Goal: Communication & Community: Answer question/provide support

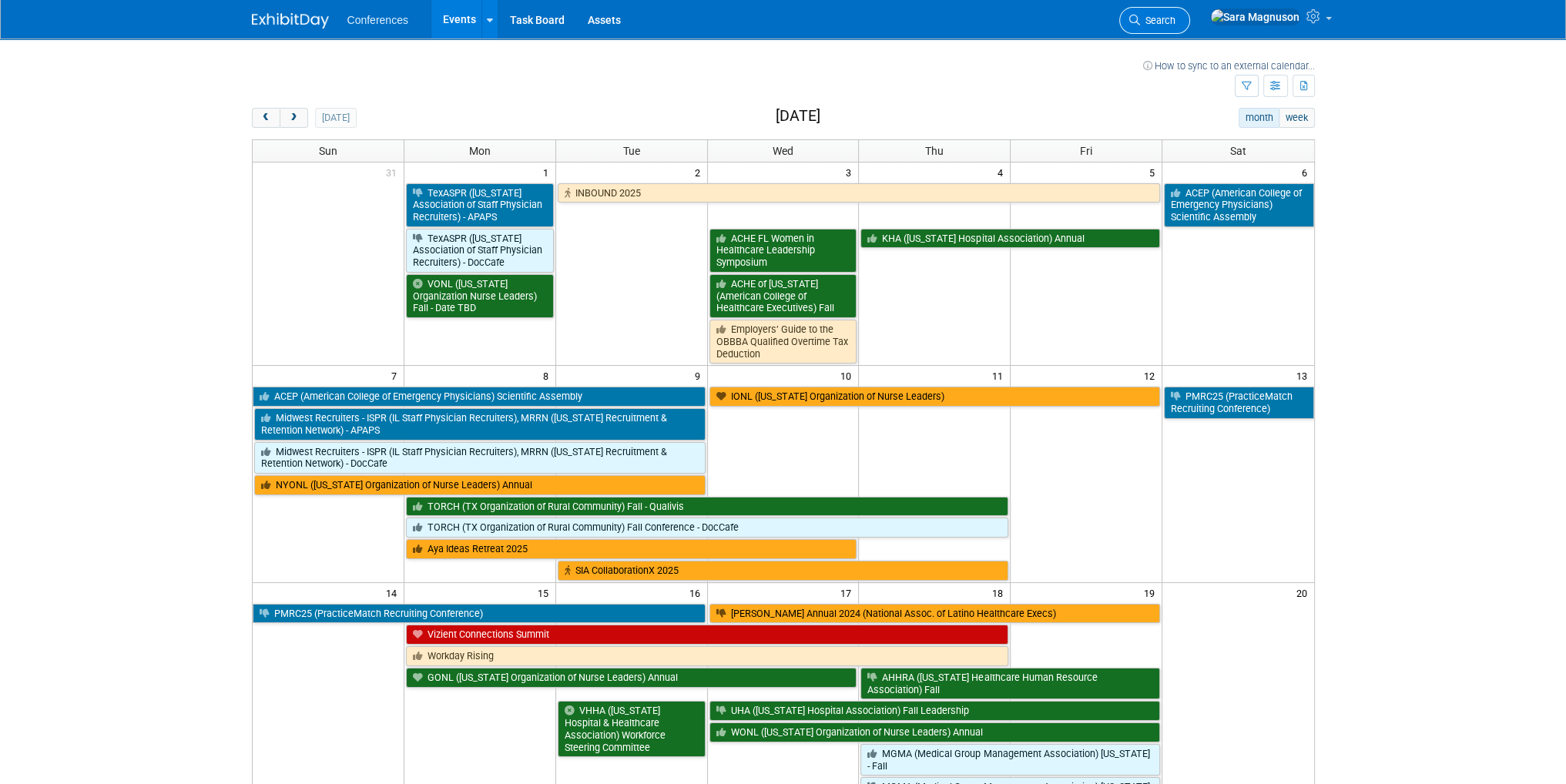
click at [1190, 11] on link "Search" at bounding box center [1154, 20] width 71 height 27
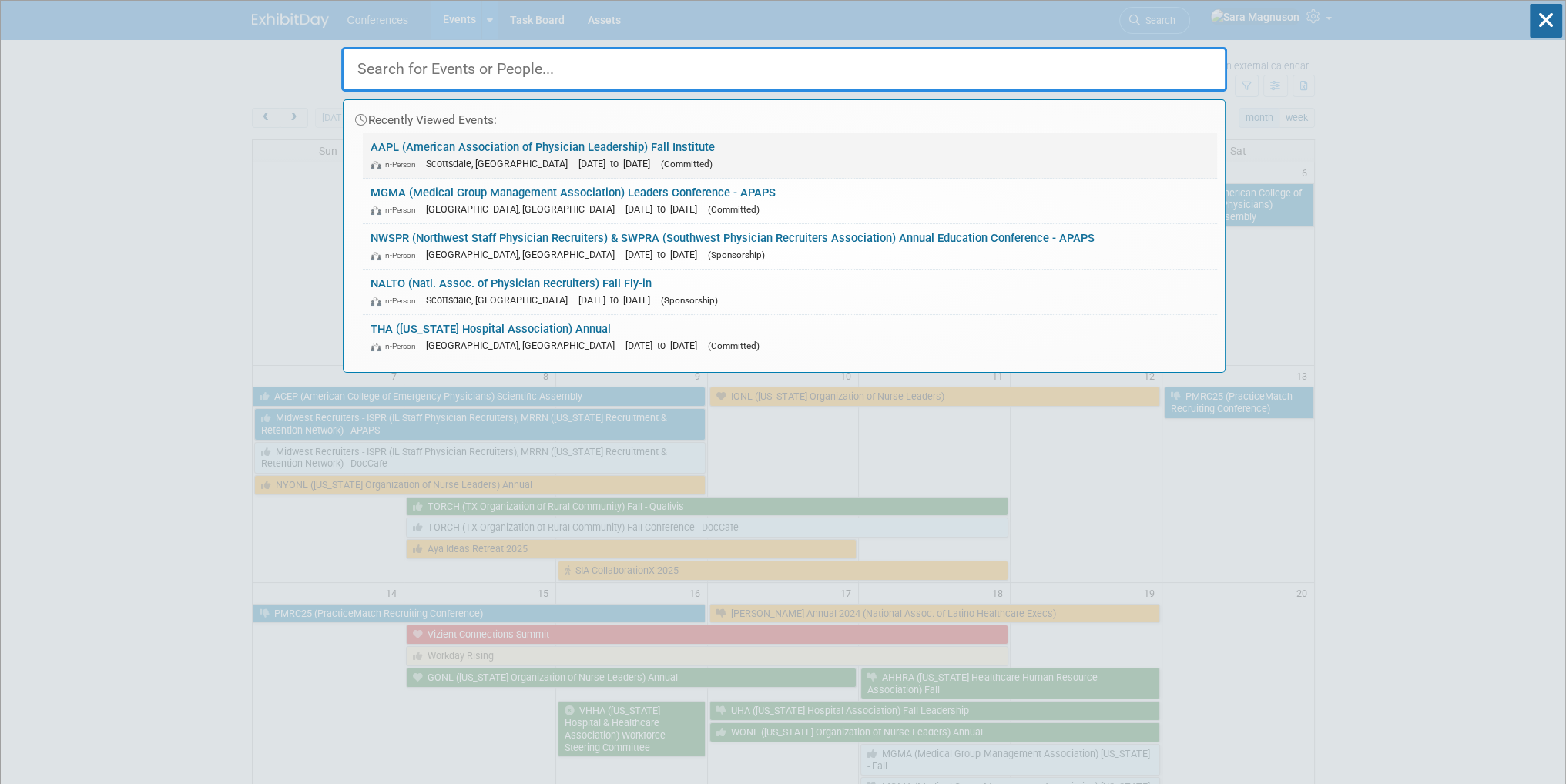
click at [472, 160] on span "Scottsdale, [GEOGRAPHIC_DATA]" at bounding box center [501, 163] width 150 height 12
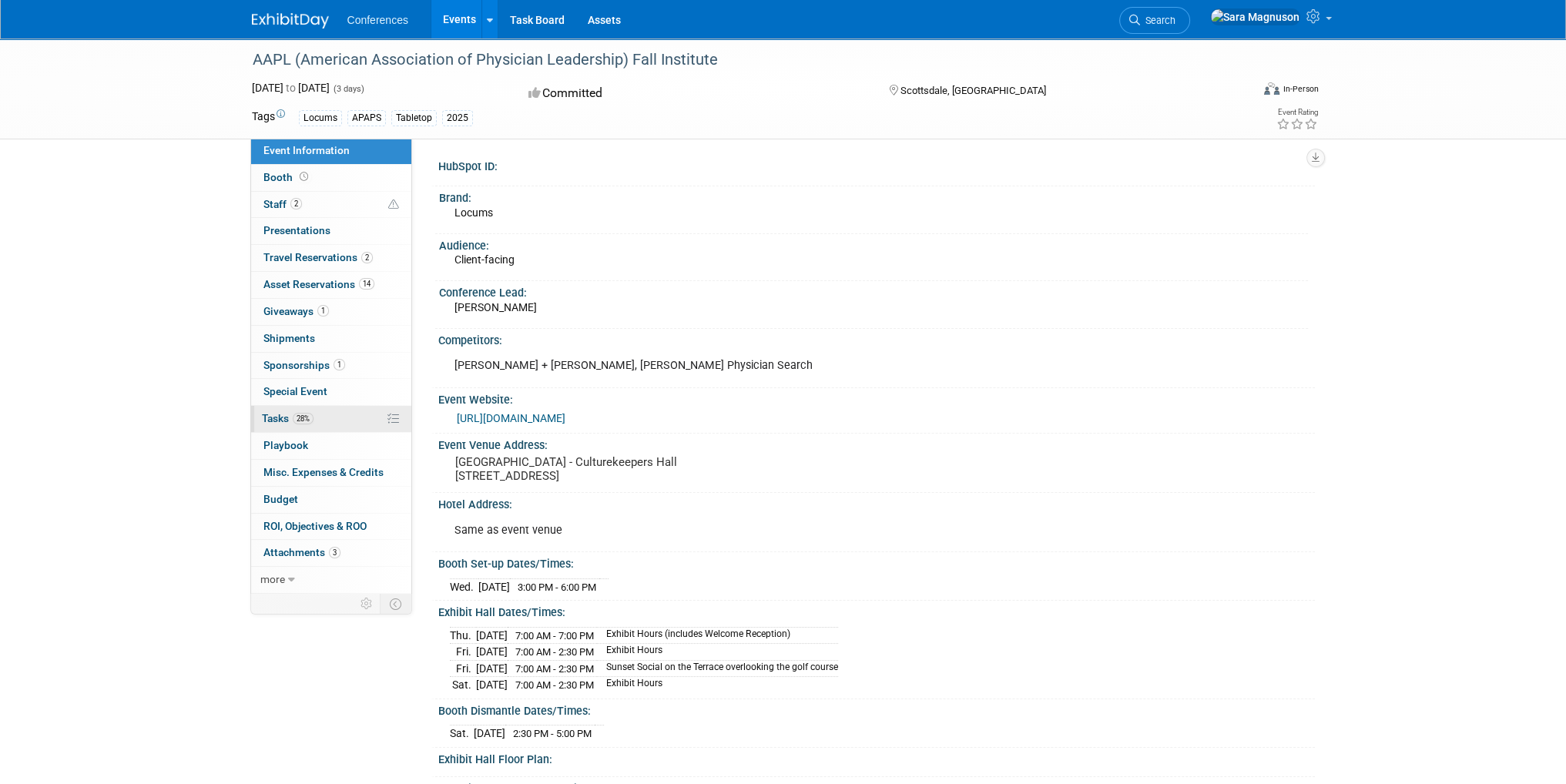
click at [332, 418] on link "28% Tasks 28%" at bounding box center [331, 419] width 160 height 26
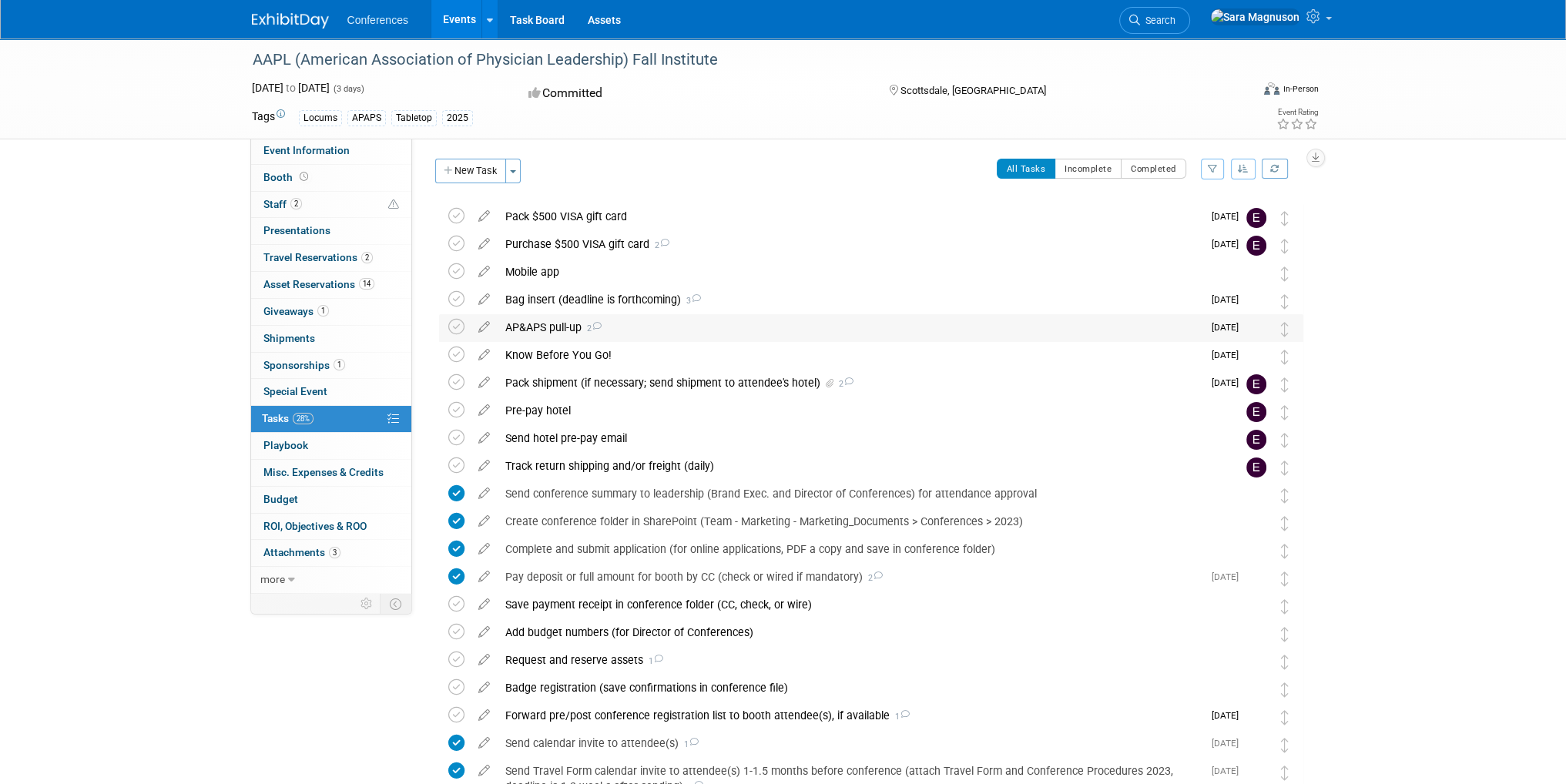
click at [569, 330] on div "AP&APS pull-up 2" at bounding box center [849, 328] width 704 height 26
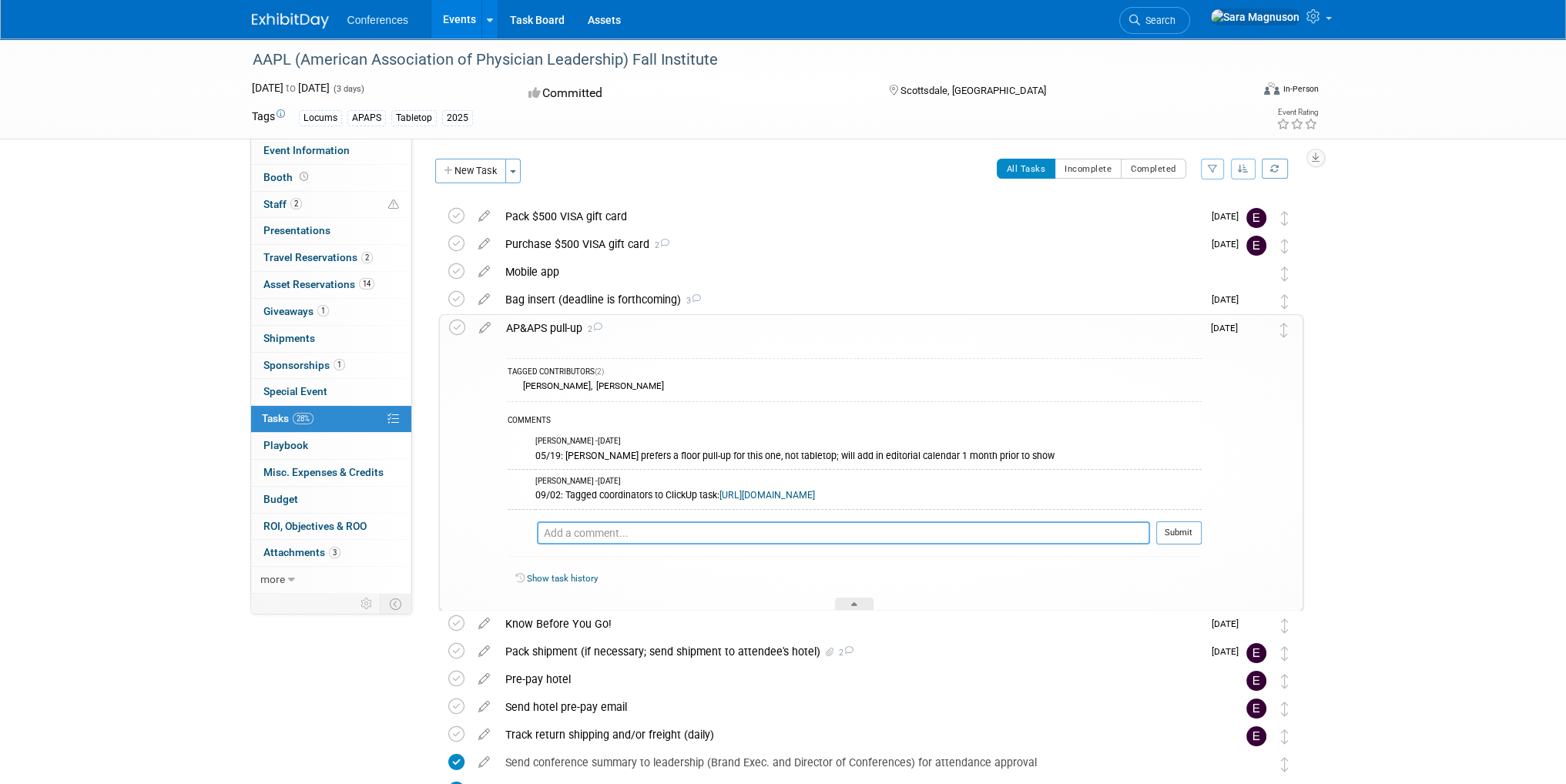
click at [570, 529] on textarea at bounding box center [843, 533] width 613 height 23
paste textarea "https://ayahealthcare-my.sharepoint.com/:b:/p/sara_magnuson/EQb1e9qMZixEnYqmSxD…"
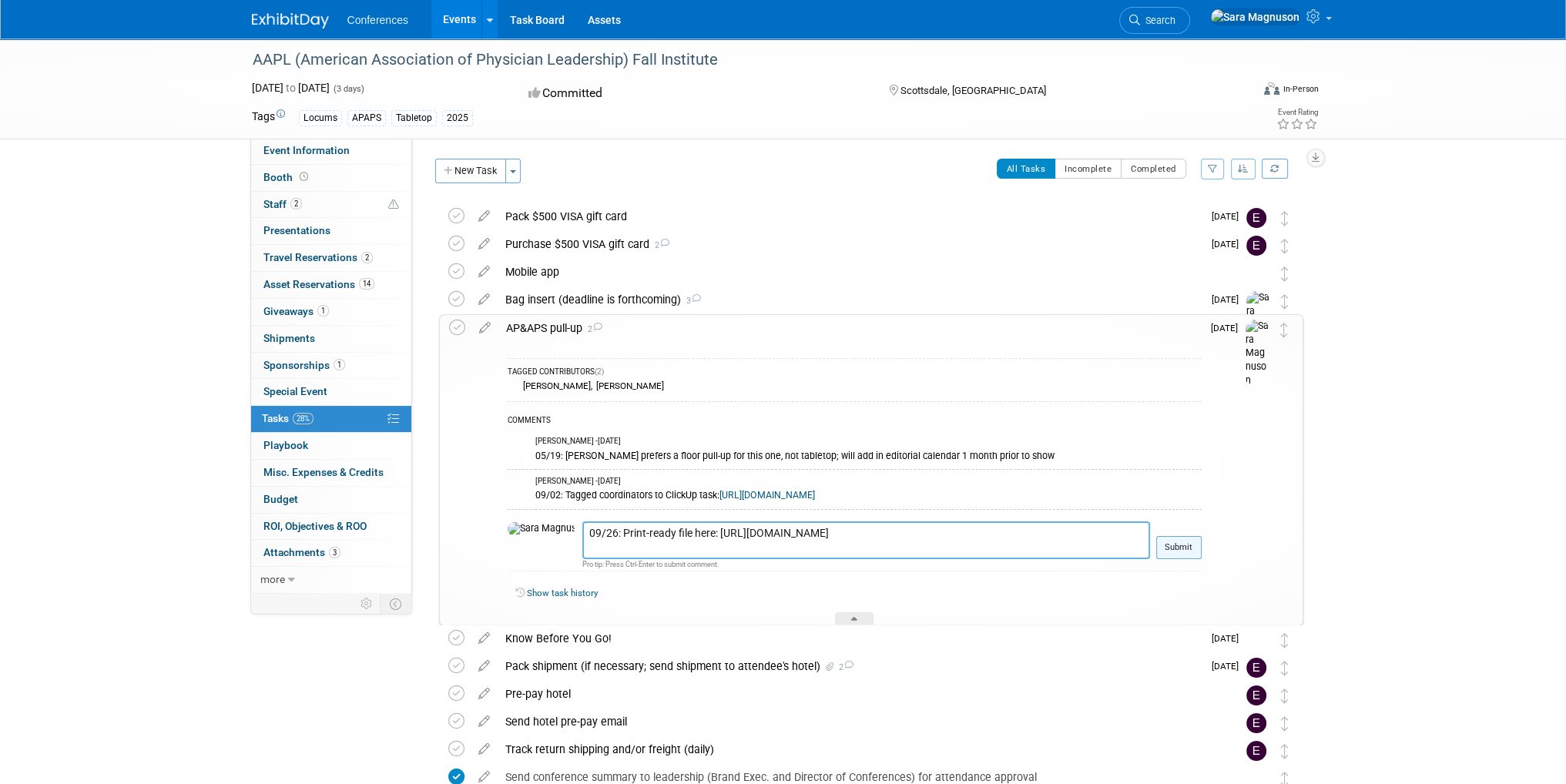
type textarea "09/26: Print-ready file here: https://ayahealthcare-my.sharepoint.com/:b:/p/sar…"
click at [1186, 542] on button "Submit" at bounding box center [1179, 548] width 46 height 23
